Goal: Task Accomplishment & Management: Manage account settings

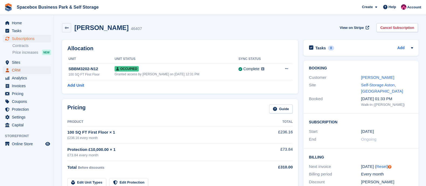
click at [19, 71] on span "CRM" at bounding box center [28, 70] width 32 height 8
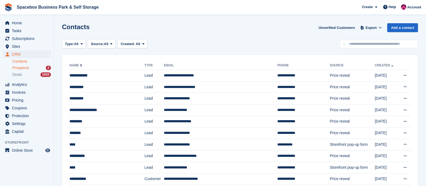
click at [26, 67] on span "Prospects" at bounding box center [20, 67] width 17 height 5
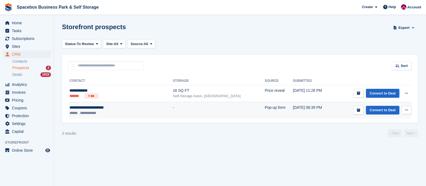
click at [173, 112] on td "-" at bounding box center [219, 110] width 92 height 16
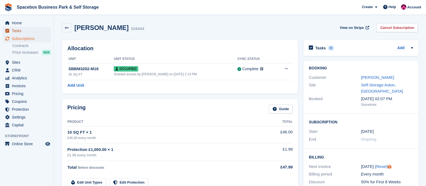
click at [19, 32] on span "Tasks" at bounding box center [28, 31] width 32 height 8
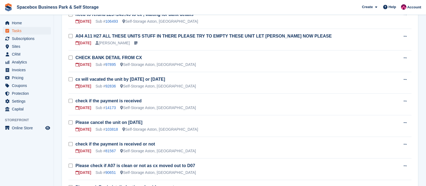
scroll to position [242, 0]
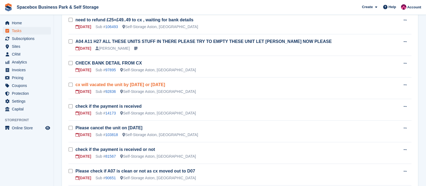
click at [115, 85] on link "cx will vacated the unit by wednesday or thursday" at bounding box center [120, 84] width 90 height 5
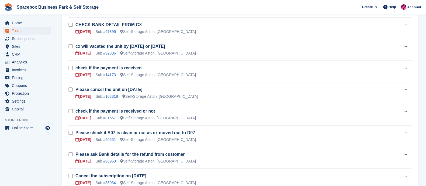
scroll to position [283, 0]
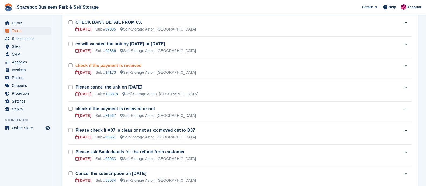
click at [110, 63] on link "check if the payment is received" at bounding box center [108, 65] width 66 height 5
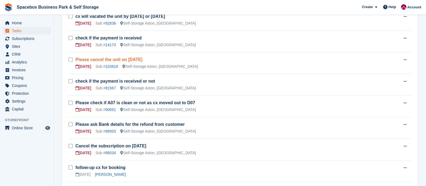
scroll to position [310, 0]
click at [104, 61] on link "Please cancel the unit on 21st Sep" at bounding box center [108, 59] width 67 height 5
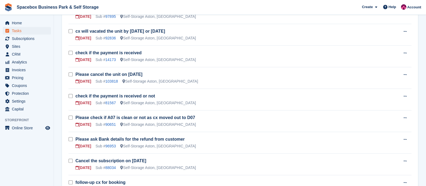
scroll to position [296, 0]
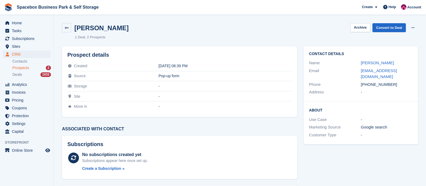
scroll to position [116, 0]
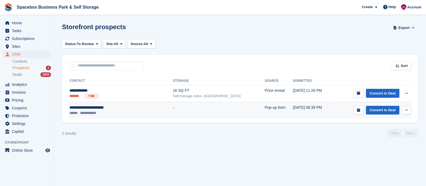
click at [405, 113] on button at bounding box center [406, 110] width 10 height 8
click at [215, 107] on td "-" at bounding box center [219, 110] width 92 height 16
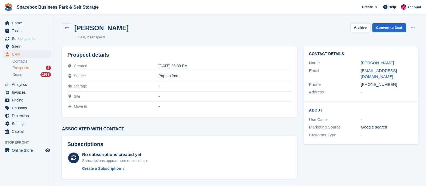
scroll to position [116, 0]
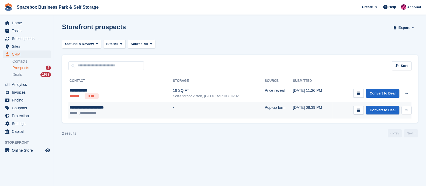
click at [405, 110] on icon at bounding box center [406, 110] width 3 height 4
click at [371, 137] on p "Delete prospect" at bounding box center [385, 138] width 47 height 7
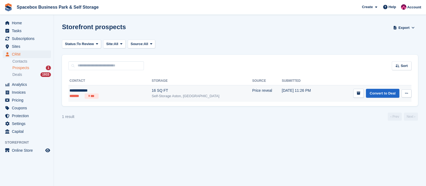
click at [152, 93] on div "16 SQ FT" at bounding box center [202, 91] width 100 height 6
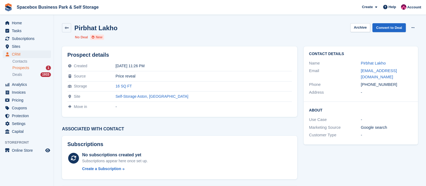
copy div "7927783459"
drag, startPoint x: 367, startPoint y: 77, endPoint x: 409, endPoint y: 82, distance: 41.7
click at [409, 82] on div "Phone [PHONE_NUMBER]" at bounding box center [360, 85] width 103 height 8
drag, startPoint x: 408, startPoint y: 71, endPoint x: 358, endPoint y: 70, distance: 50.1
click at [358, 70] on div "Email [EMAIL_ADDRESS][DOMAIN_NAME]" at bounding box center [360, 74] width 103 height 14
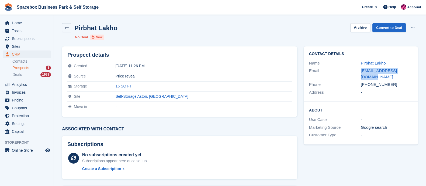
copy div "[EMAIL_ADDRESS][DOMAIN_NAME]"
click at [389, 27] on link "Convert to Deal" at bounding box center [388, 27] width 33 height 9
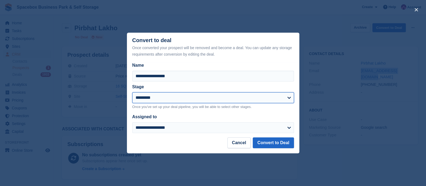
click at [151, 97] on select "**********" at bounding box center [213, 97] width 162 height 11
select select "****"
click at [132, 92] on select "**********" at bounding box center [213, 97] width 162 height 11
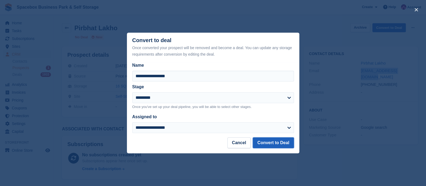
click at [271, 143] on button "Convert to Deal" at bounding box center [273, 142] width 41 height 11
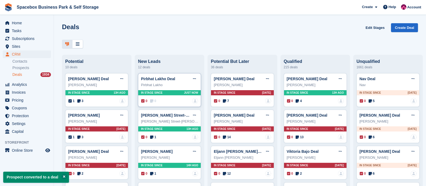
click at [164, 95] on div "In stage since Just now" at bounding box center [169, 92] width 62 height 5
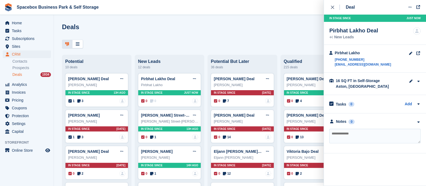
click at [342, 133] on textarea at bounding box center [374, 135] width 91 height 15
type textarea "**********"
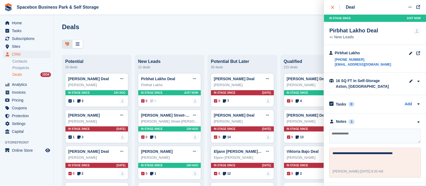
click at [334, 7] on div "close" at bounding box center [335, 7] width 9 height 5
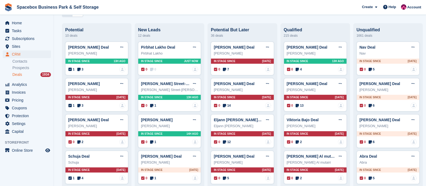
scroll to position [32, 0]
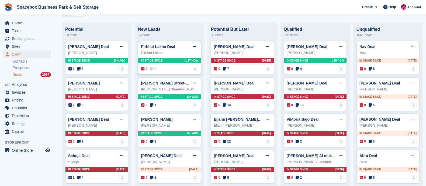
click at [157, 60] on span "In stage since" at bounding box center [152, 60] width 22 height 4
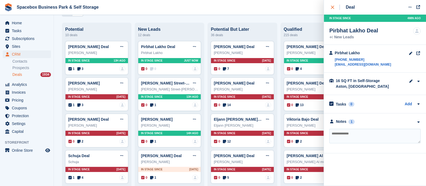
click at [329, 6] on button "close" at bounding box center [335, 7] width 12 height 15
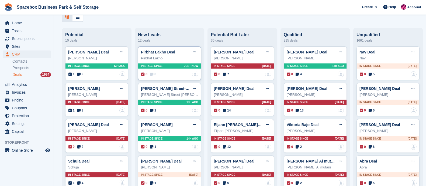
scroll to position [27, 0]
click at [79, 75] on icon at bounding box center [78, 74] width 3 height 4
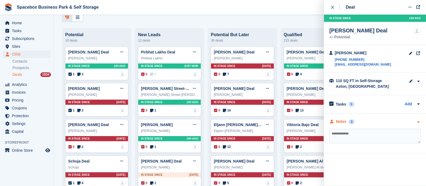
click at [340, 119] on div "Notes" at bounding box center [341, 122] width 11 height 6
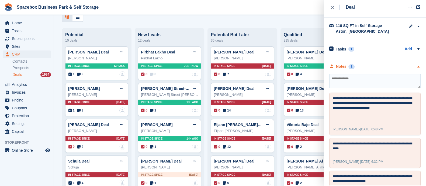
scroll to position [38, 0]
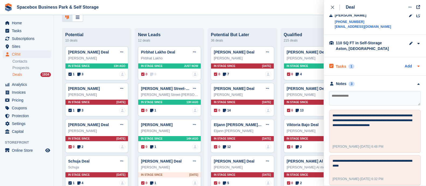
click at [342, 65] on h2 "Tasks" at bounding box center [341, 66] width 11 height 5
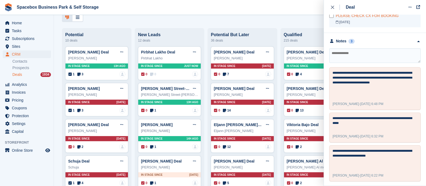
scroll to position [99, 0]
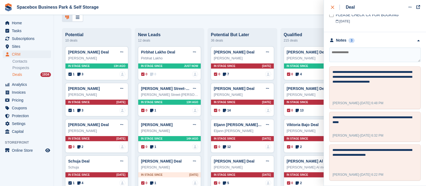
click at [334, 6] on icon "close" at bounding box center [332, 7] width 3 height 3
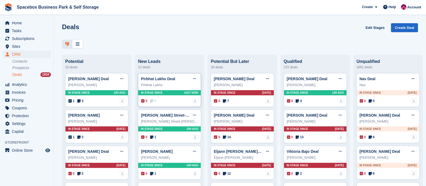
scroll to position [36, 0]
